Goal: Use online tool/utility: Utilize a website feature to perform a specific function

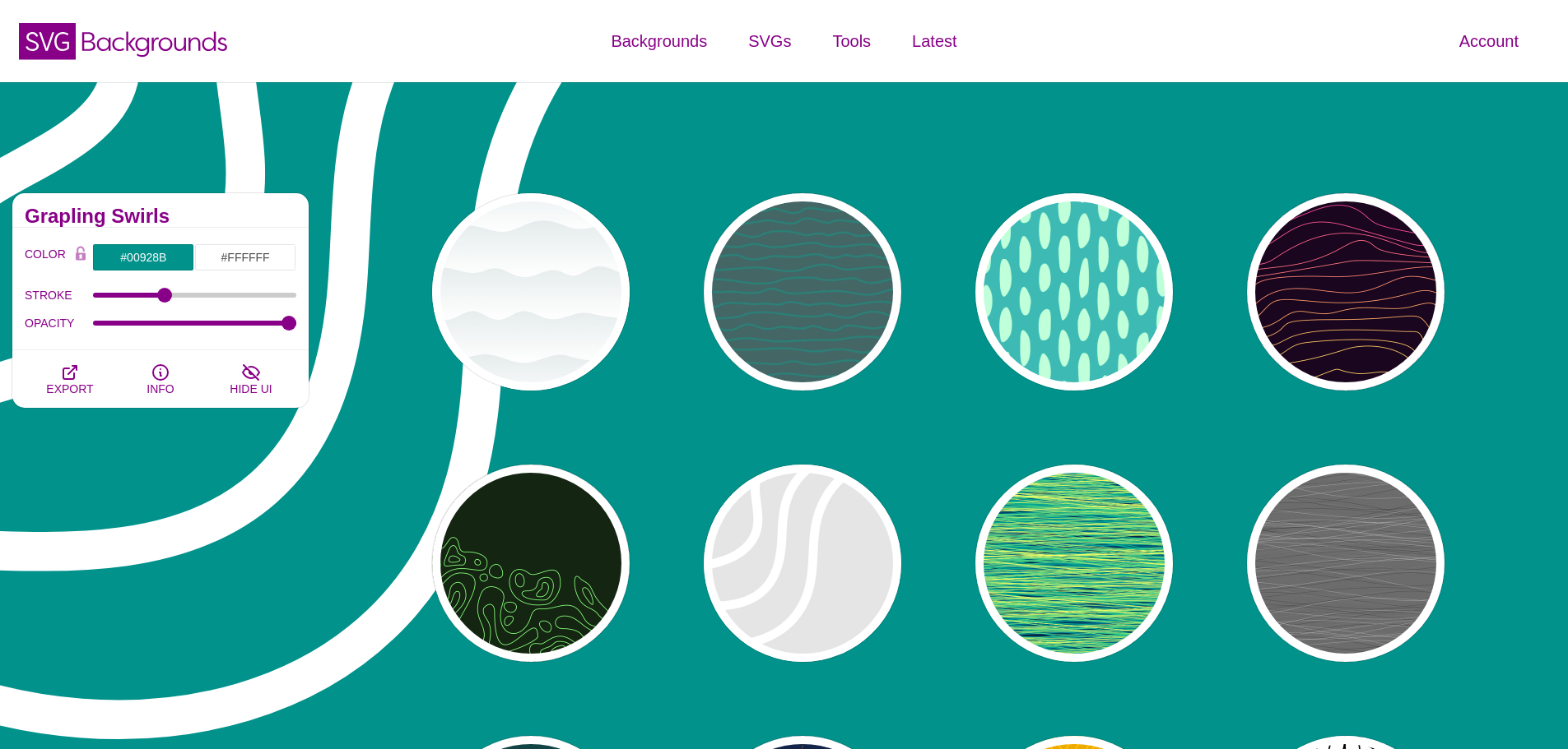
scroll to position [1234, 0]
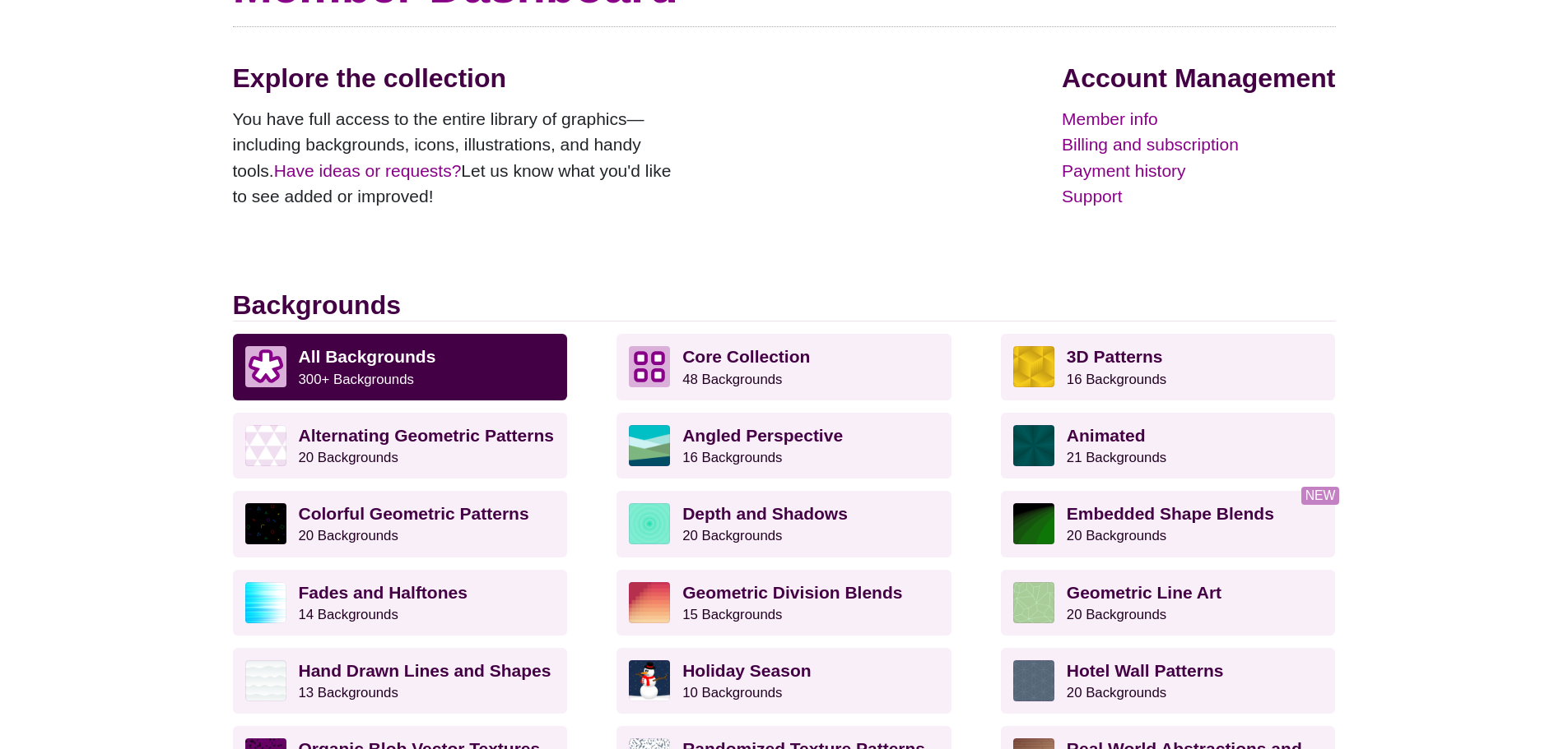
scroll to position [247, 0]
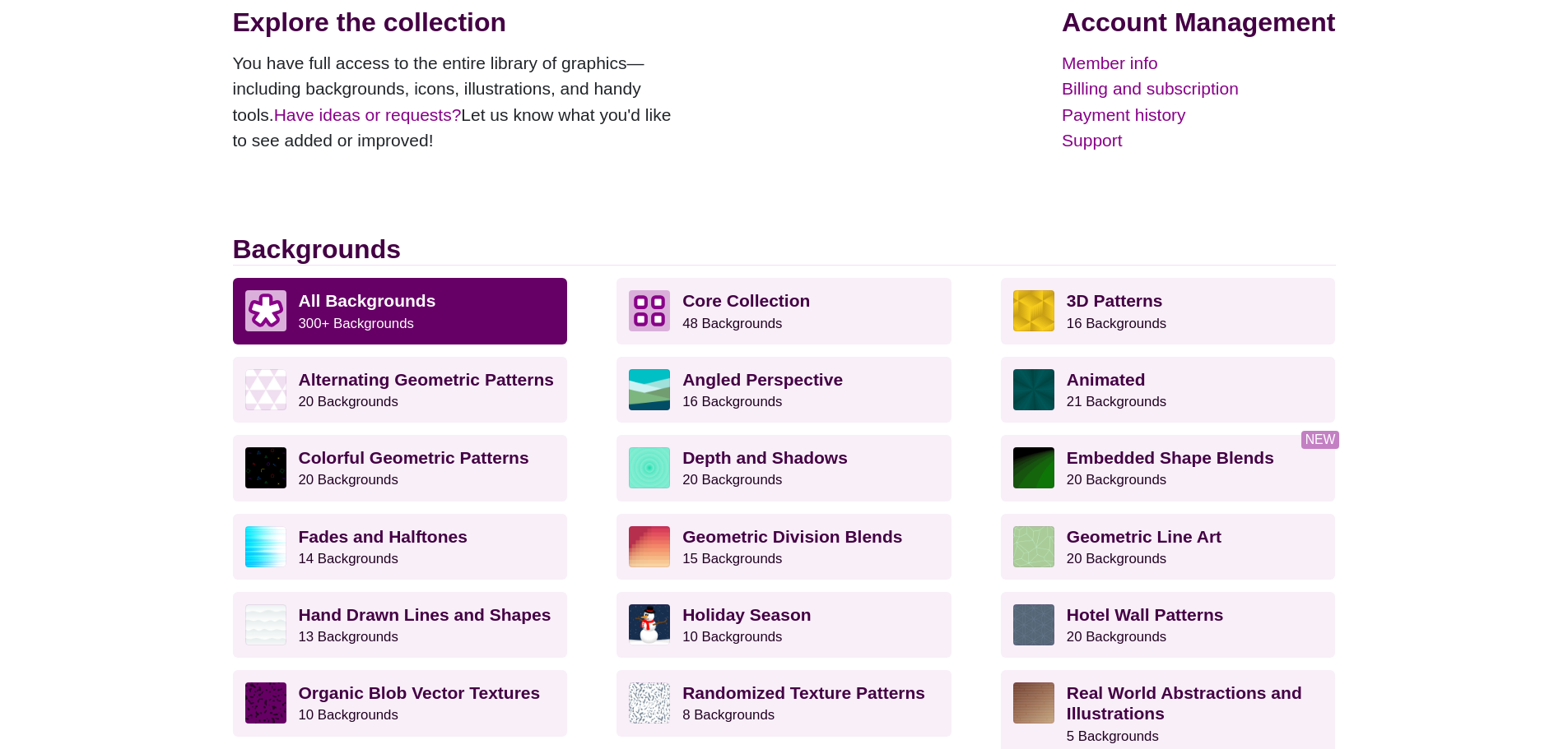
click at [398, 302] on strong "All Backgrounds" at bounding box center [367, 300] width 138 height 19
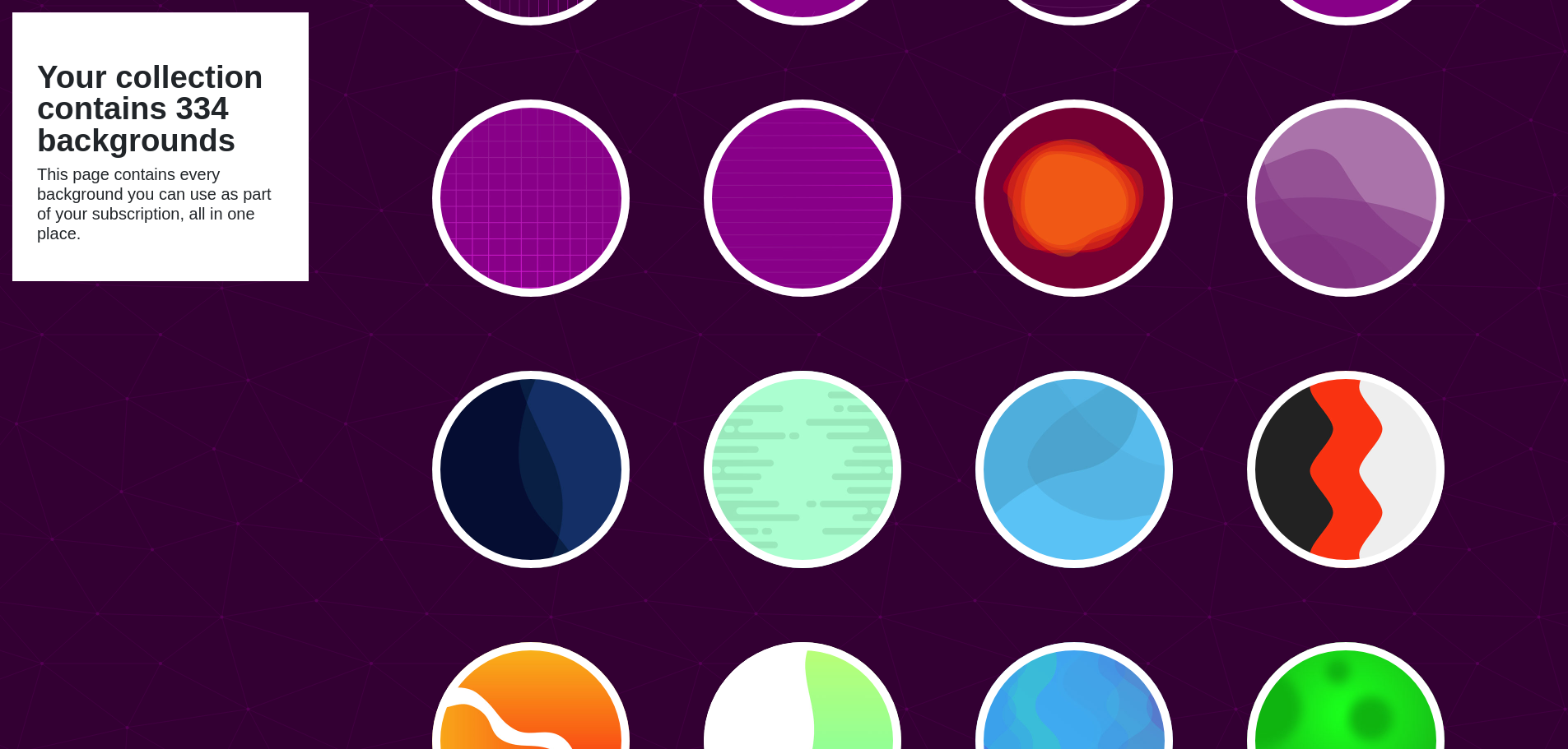
scroll to position [21635, 0]
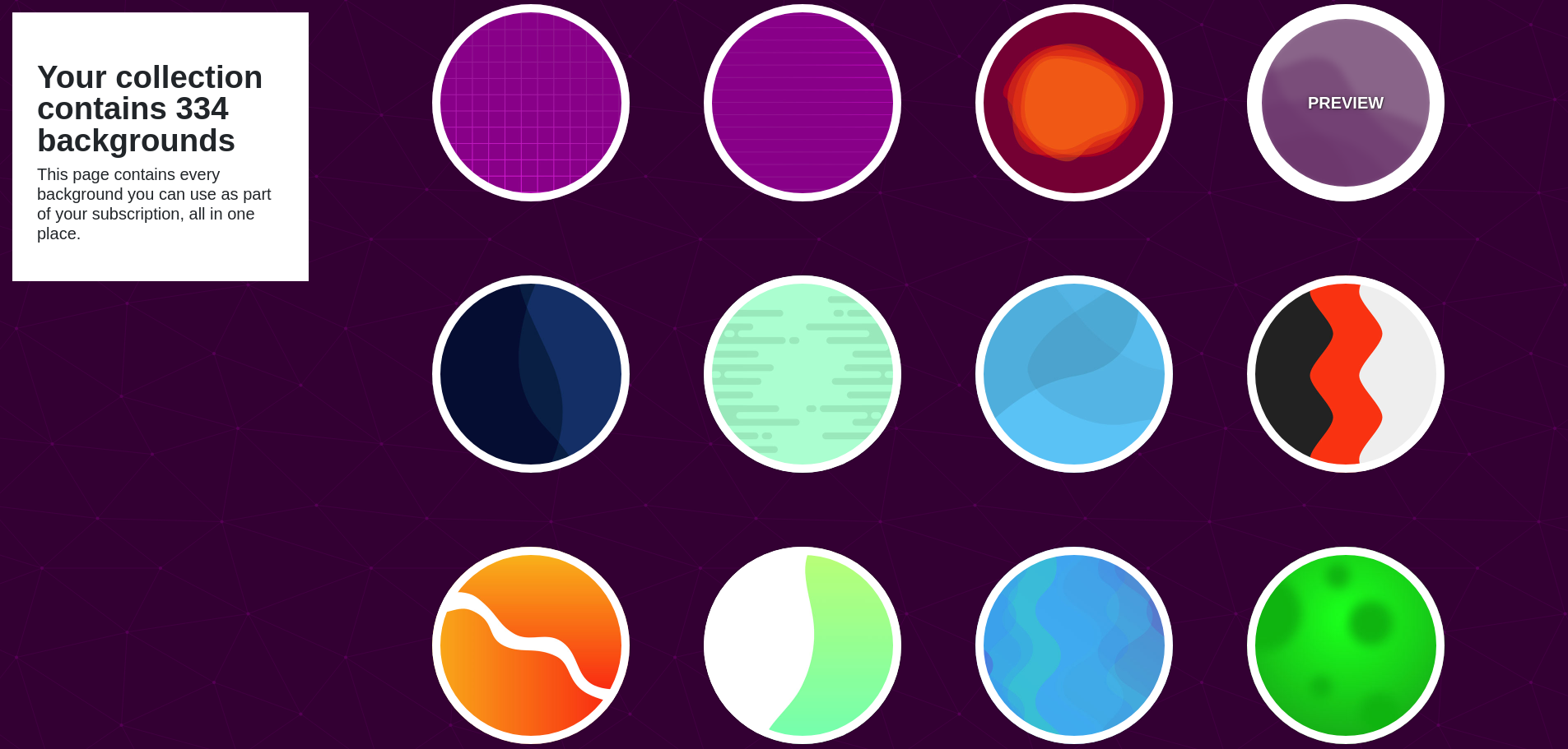
click at [1386, 147] on div "PREVIEW" at bounding box center [1346, 103] width 197 height 197
type input "#AA77AA"
type input "#7F3681"
type input "0"
type input "0.5"
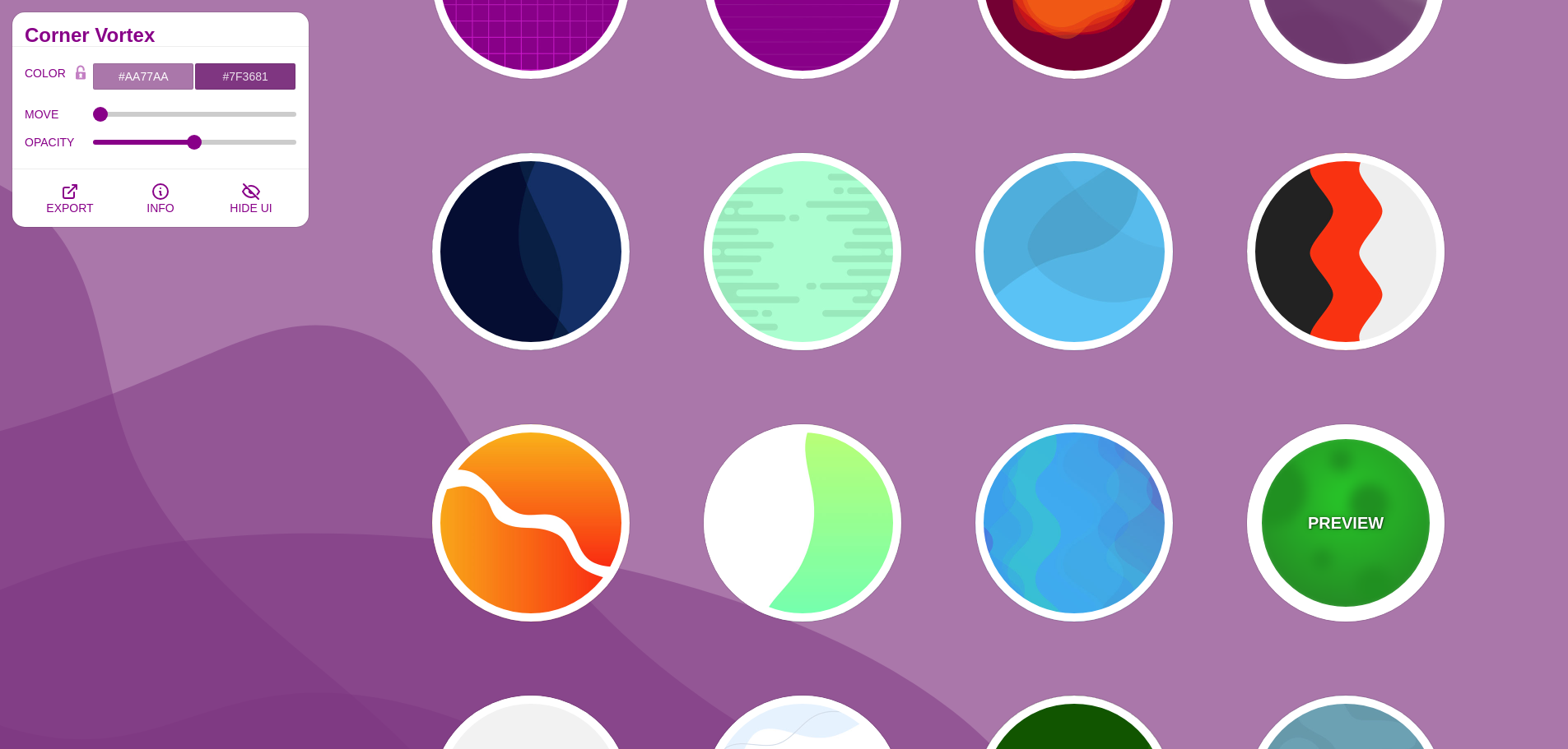
scroll to position [21717, 0]
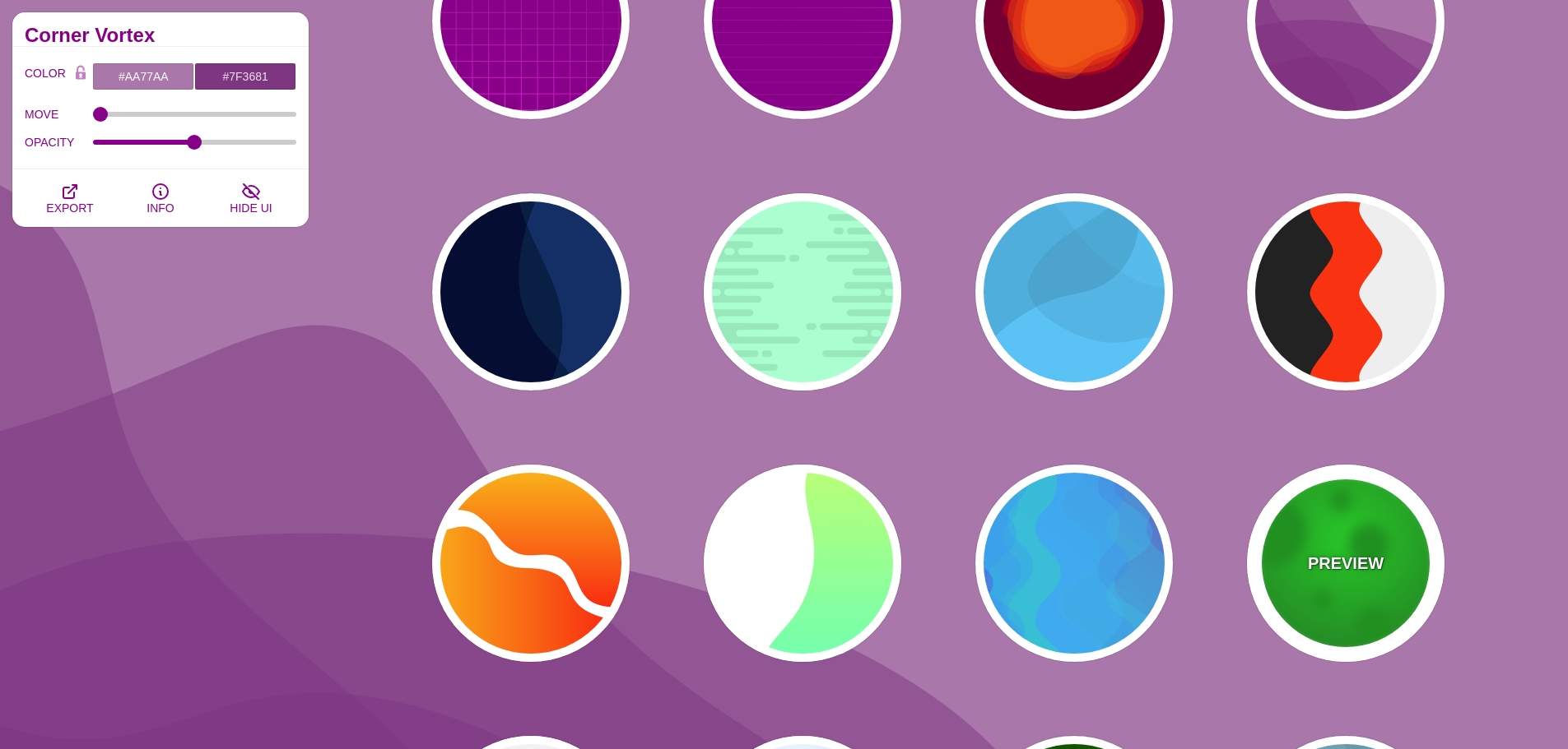
click at [1372, 586] on div "PREVIEW" at bounding box center [1346, 563] width 197 height 197
type input "#00B000"
type input "#00FF00"
type input "#195C17"
type input "50"
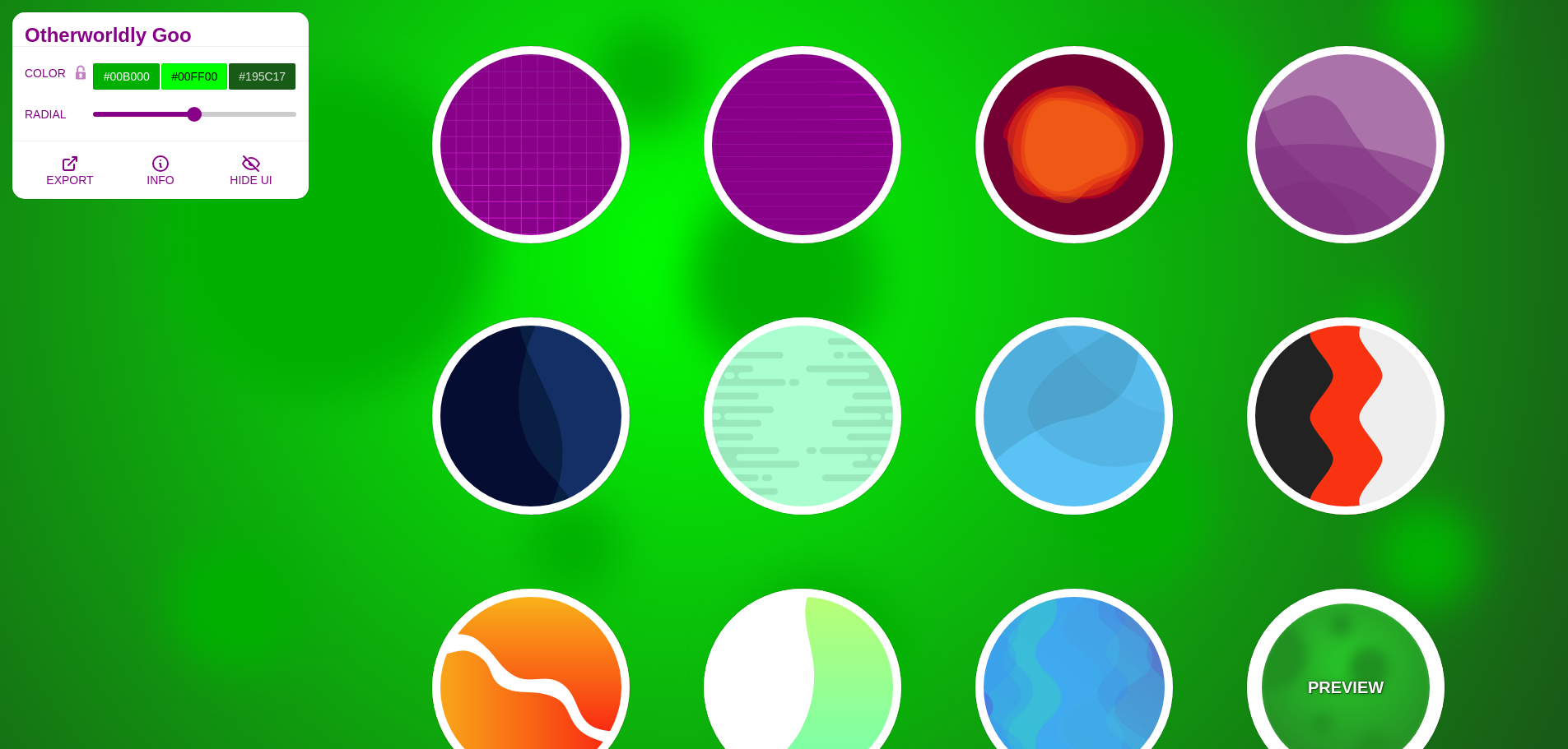
scroll to position [21553, 0]
